Goal: Task Accomplishment & Management: Use online tool/utility

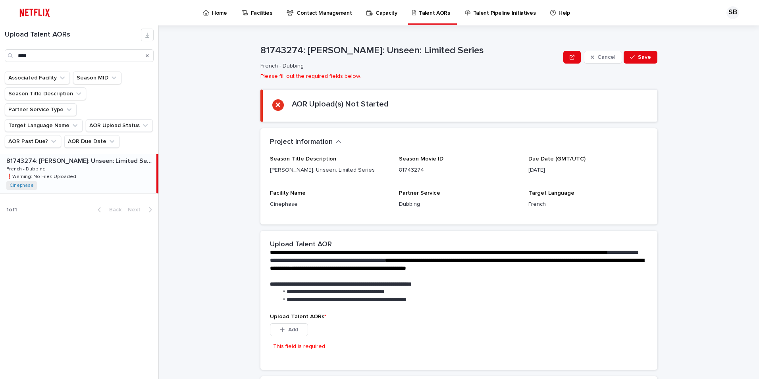
scroll to position [12, 0]
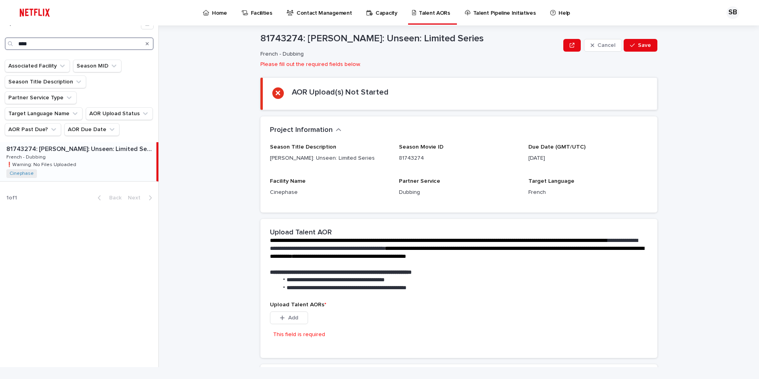
drag, startPoint x: 72, startPoint y: 46, endPoint x: 3, endPoint y: 46, distance: 68.7
click at [3, 46] on div "Upload Talent AORs ****" at bounding box center [79, 33] width 158 height 33
type input "********"
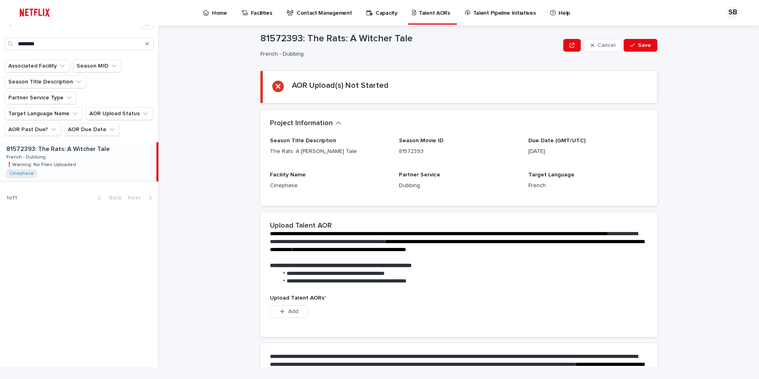
click at [74, 144] on p "81572393: The Rats: A Witcher Tale" at bounding box center [58, 148] width 105 height 9
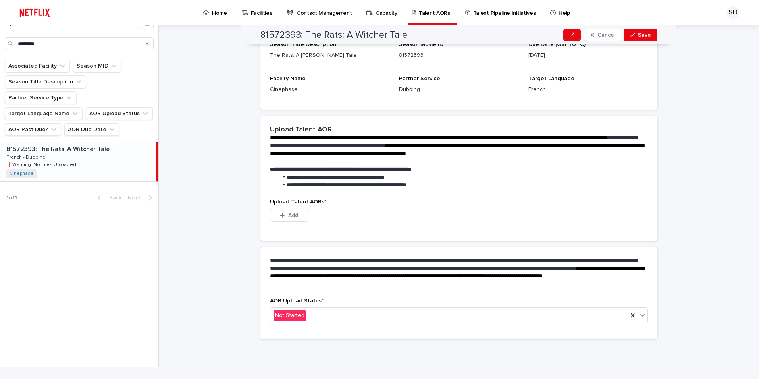
scroll to position [97, 0]
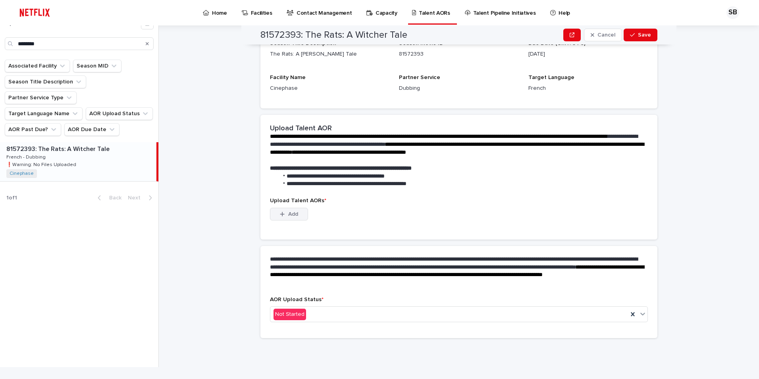
click at [291, 217] on button "Add" at bounding box center [289, 214] width 38 height 13
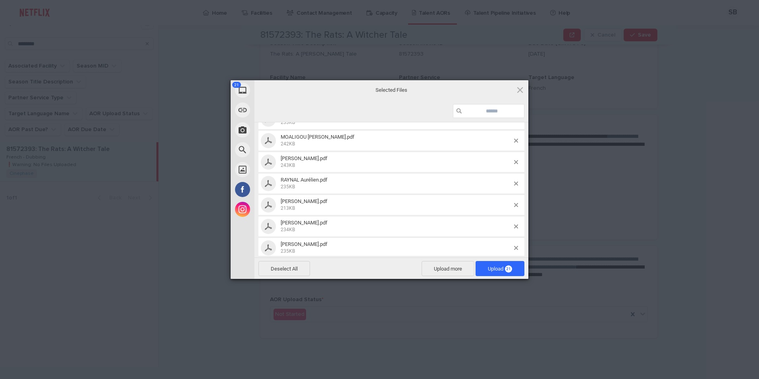
scroll to position [341, 0]
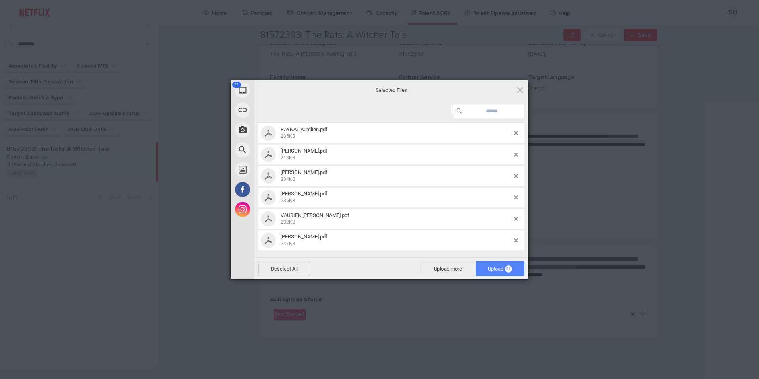
click at [484, 267] on span "Upload 21" at bounding box center [500, 268] width 49 height 15
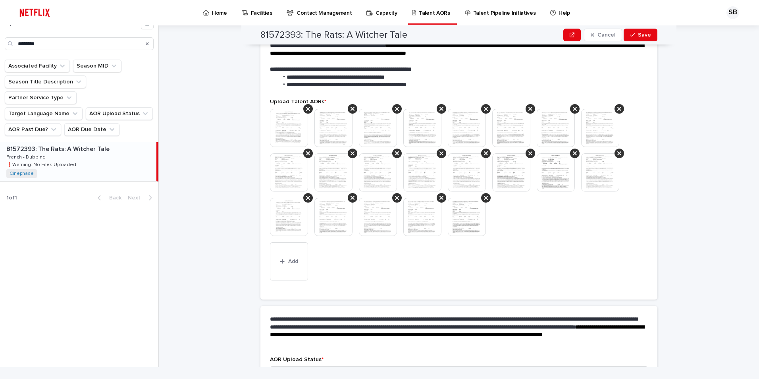
scroll to position [217, 0]
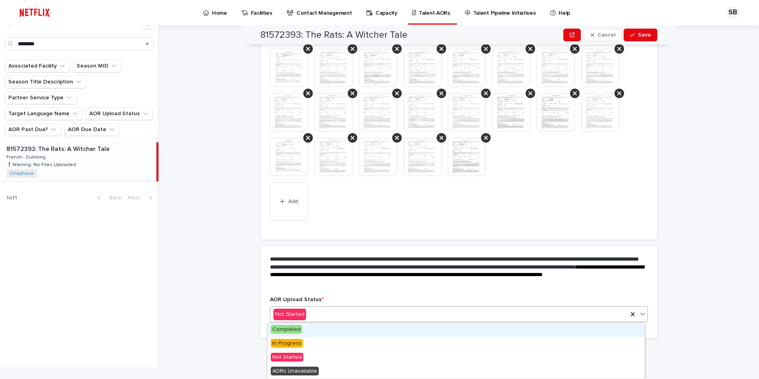
click at [304, 326] on div "Completed" at bounding box center [456, 330] width 377 height 14
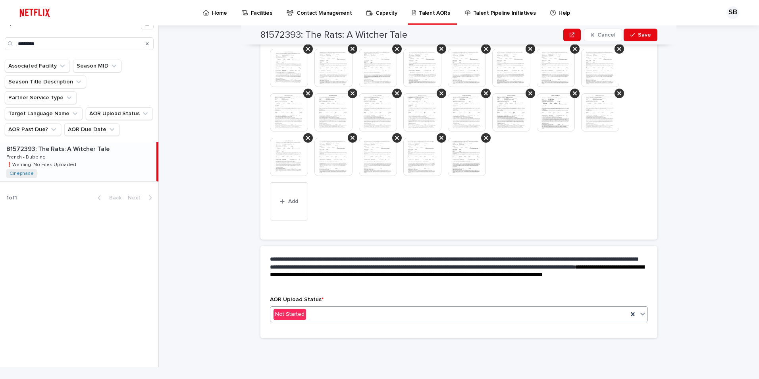
scroll to position [0, 0]
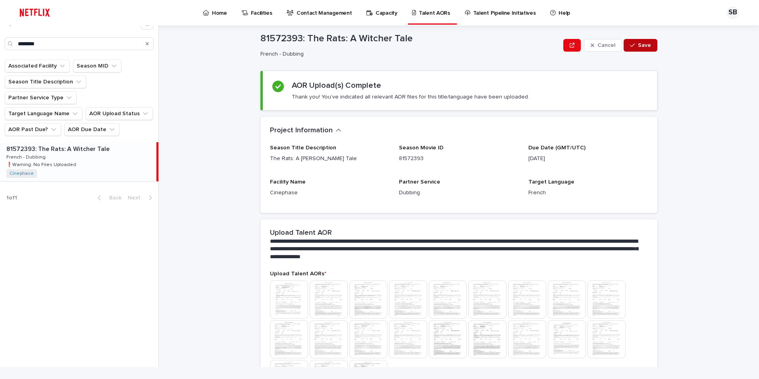
click at [640, 48] on button "Save" at bounding box center [641, 45] width 34 height 13
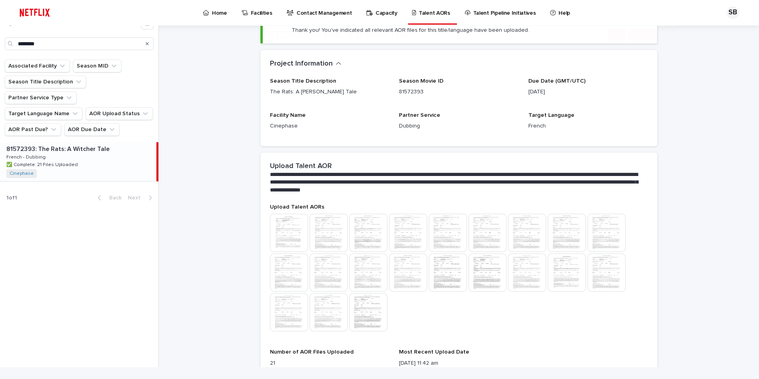
scroll to position [149, 0]
